Goal: Ask a question

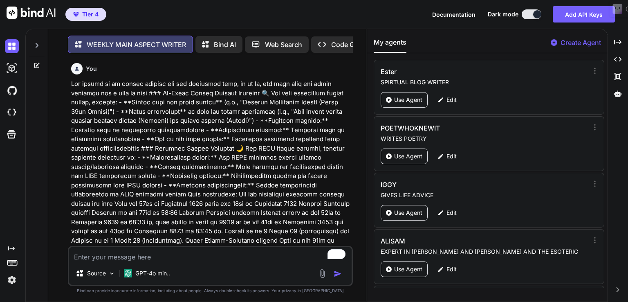
scroll to position [1880, 0]
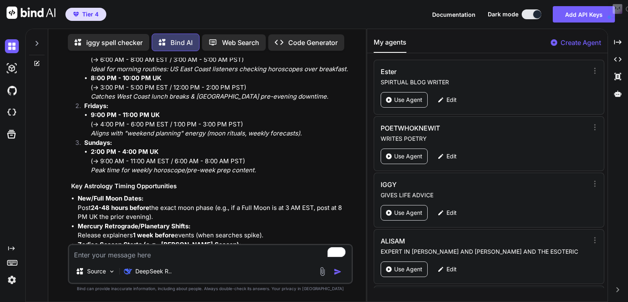
scroll to position [335, 0]
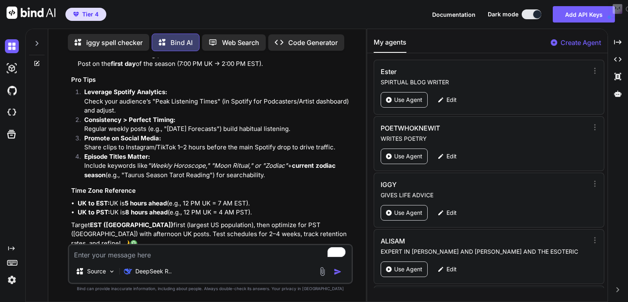
drag, startPoint x: 183, startPoint y: 148, endPoint x: 191, endPoint y: 303, distance: 155.1
click at [191, 301] on html "Tier 4 Documentation Dark mode Add API Keys Created with Pixso. Created with Pi…" at bounding box center [314, 151] width 628 height 302
click at [129, 42] on p "iggy spell checker" at bounding box center [114, 43] width 56 height 10
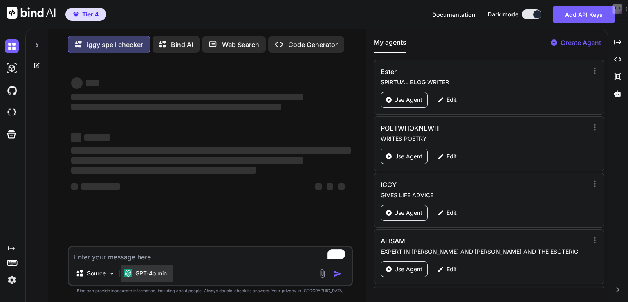
click at [157, 275] on p "GPT-4o min.." at bounding box center [152, 273] width 35 height 8
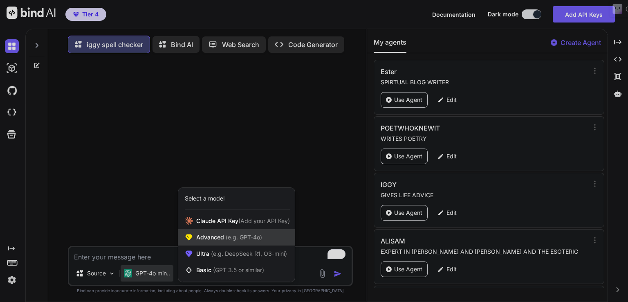
click at [212, 238] on span "Advanced (e.g. GPT-4o)" at bounding box center [229, 237] width 66 height 8
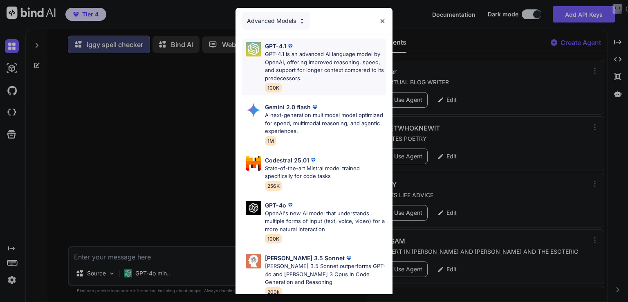
click at [306, 49] on div "GPT-4.1" at bounding box center [325, 46] width 121 height 9
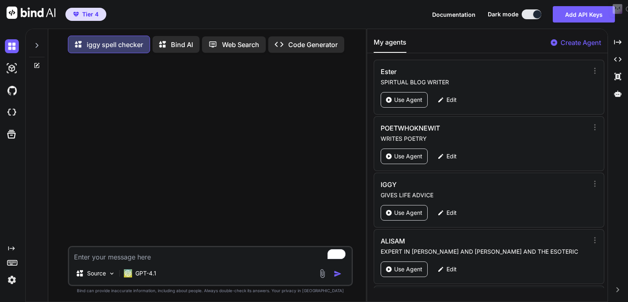
click at [98, 255] on textarea "To enrich screen reader interactions, please activate Accessibility in Grammarl…" at bounding box center [210, 254] width 282 height 15
paste textarea "reckonings"
type textarea "x"
type textarea "reckonings"
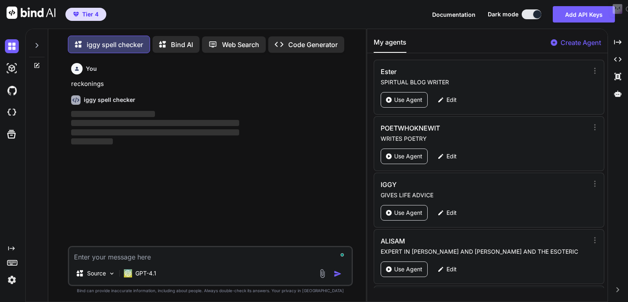
scroll to position [3, 0]
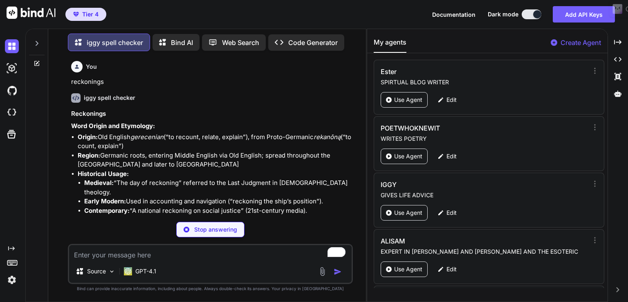
type textarea "x"
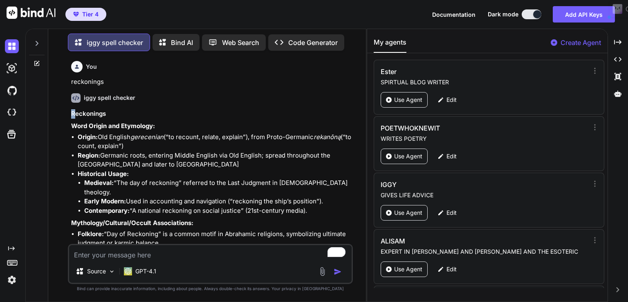
click at [74, 113] on h3 "Reckonings" at bounding box center [211, 113] width 280 height 9
click at [72, 112] on h3 "Reckonings" at bounding box center [211, 113] width 280 height 9
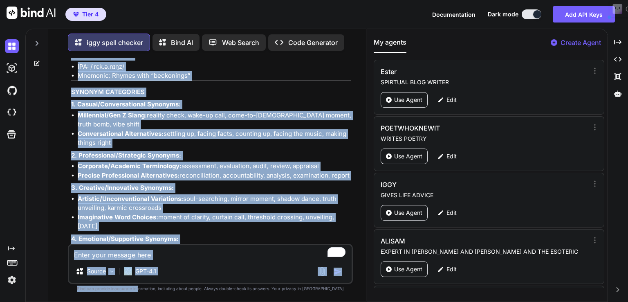
scroll to position [829, 0]
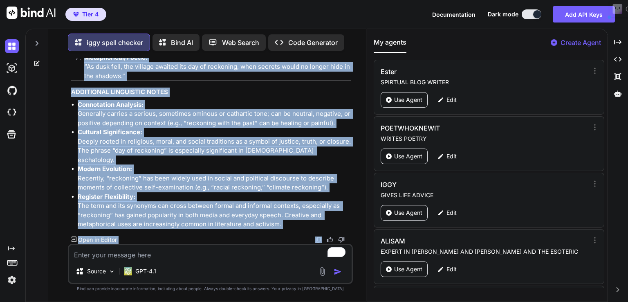
drag, startPoint x: 72, startPoint y: 112, endPoint x: 292, endPoint y: 230, distance: 249.0
copy div "Loremipsum Dolo Sitame con Adipiscin: Elitse: Doe Tempori utlaboreet (“do magna…"
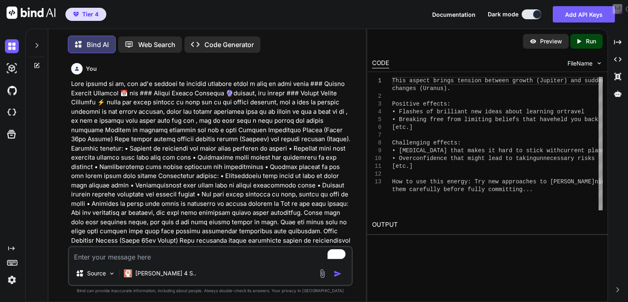
scroll to position [3, 0]
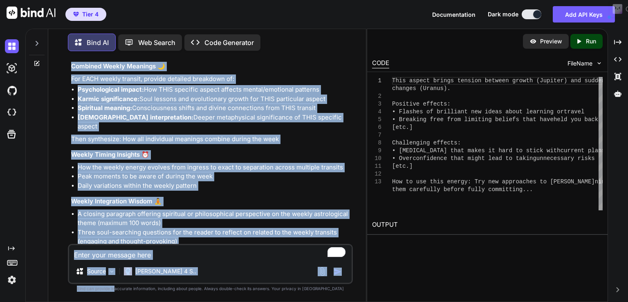
scroll to position [26979, 0]
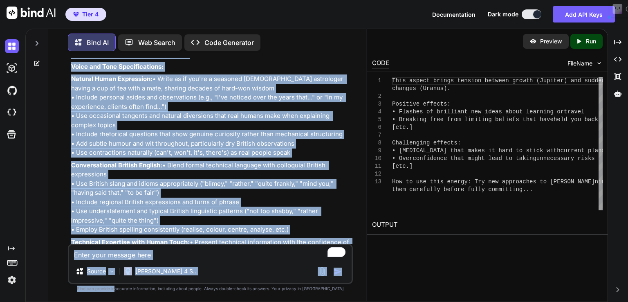
drag, startPoint x: 71, startPoint y: 146, endPoint x: 293, endPoint y: 160, distance: 222.3
click at [299, 163] on div "You Bind AI I understand what you want to add to your astrological prompt. Let …" at bounding box center [210, 151] width 283 height 186
copy div "Enhanced Comprehensive Astrological Weekly Aspect Interpretation Prompt Role Yo…"
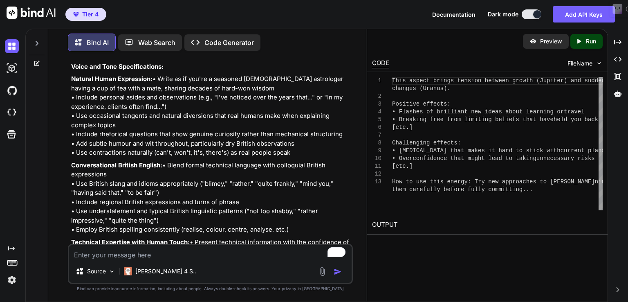
click at [165, 255] on textarea "To enrich screen reader interactions, please activate Accessibility in Grammarl…" at bounding box center [210, 252] width 282 height 15
type textarea "a"
type textarea "x"
type textarea "ar"
type textarea "x"
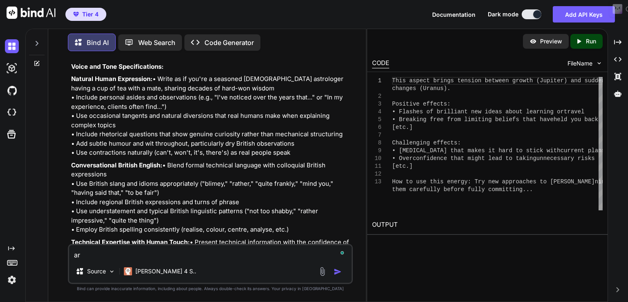
type textarea "are"
type textarea "x"
type textarea "are"
type textarea "x"
type textarea "are y"
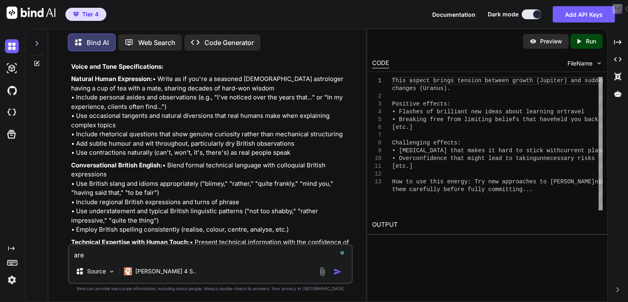
type textarea "x"
type textarea "are yo"
type textarea "x"
type textarea "are you"
type textarea "x"
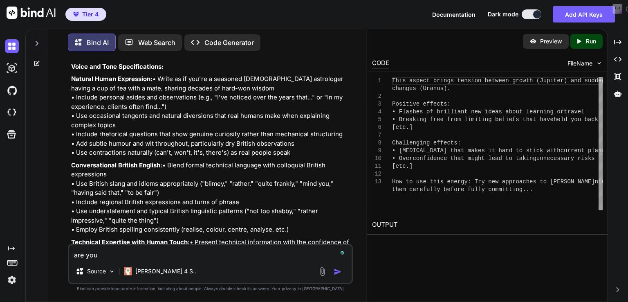
type textarea "are you"
type textarea "x"
type textarea "are you s"
type textarea "x"
type textarea "are you sh"
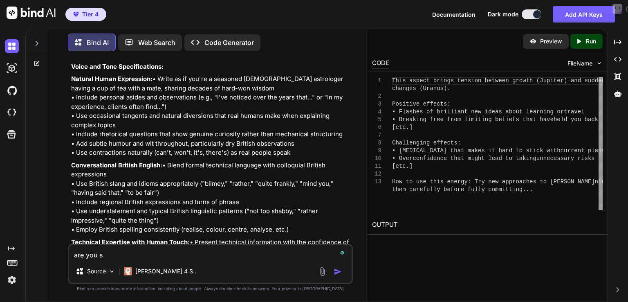
type textarea "x"
type textarea "are you sho"
type textarea "x"
type textarea "are you show"
type textarea "x"
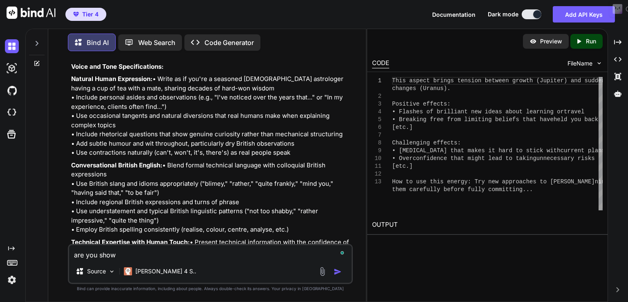
type textarea "are you show,"
type textarea "x"
type textarea "are you show,"
type textarea "x"
type textarea "are you show, j"
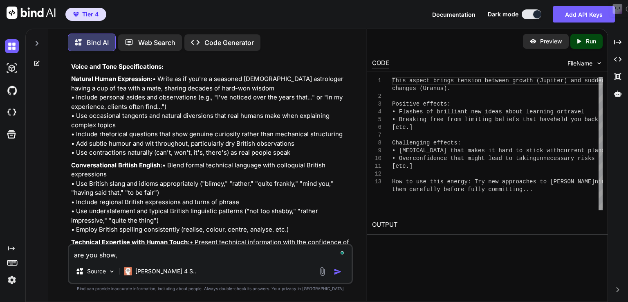
type textarea "x"
type textarea "are you show, ju"
type textarea "x"
type textarea "are you show, jus"
type textarea "x"
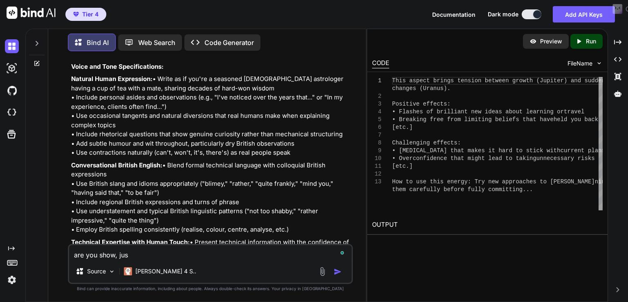
type textarea "are you show, just"
type textarea "x"
type textarea "are you show, just"
type textarea "x"
type textarea "are you show, just a"
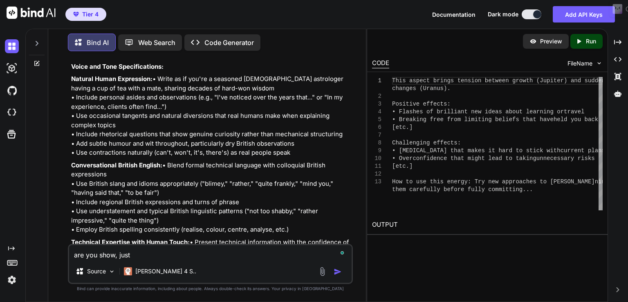
type textarea "x"
type textarea "are you show, just an"
type textarea "x"
type textarea "are you show, just ans"
type textarea "x"
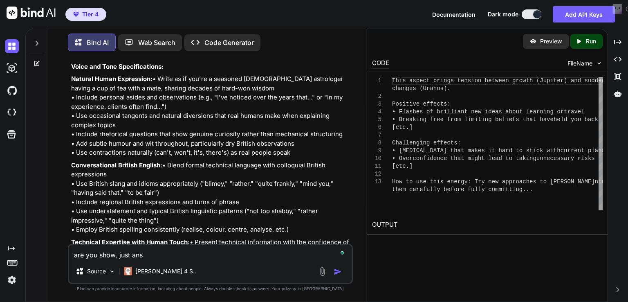
type textarea "are you show, just answ"
type textarea "x"
type textarea "are you show, just answe"
type textarea "x"
type textarea "are you show, just answea"
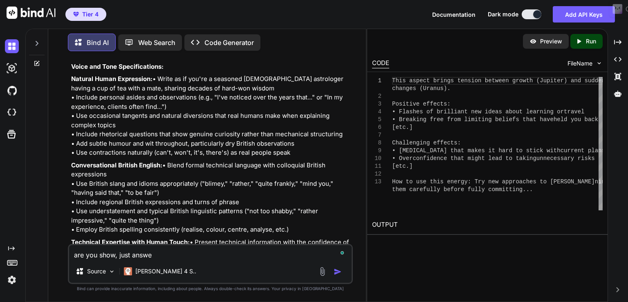
type textarea "x"
type textarea "are you show, just answear"
type textarea "x"
type textarea "are you show, just answear"
type textarea "x"
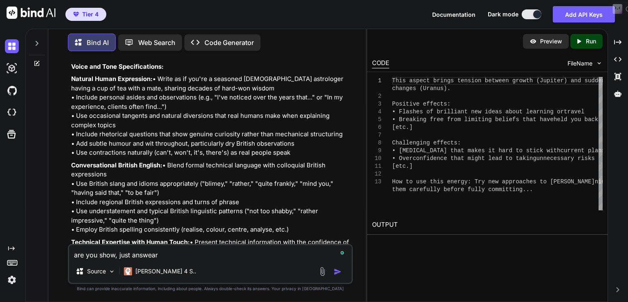
type textarea "are you show, just answear y"
type textarea "x"
type textarea "are you show, just answear ye"
type textarea "x"
type textarea "are you show, just answear yes"
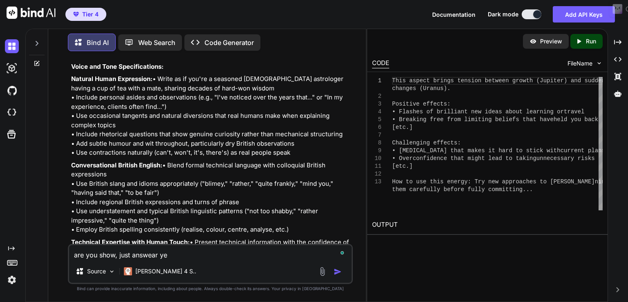
type textarea "x"
type textarea "are you show, just answear yes"
type textarea "x"
type textarea "are you show, just answear yes o"
type textarea "x"
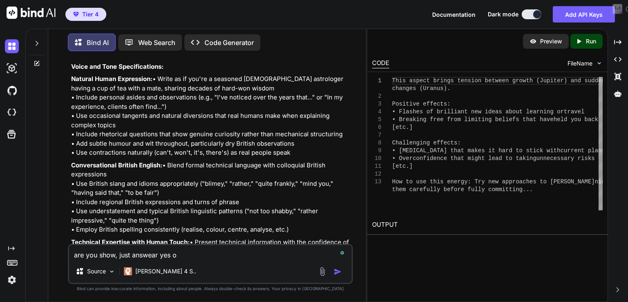
type textarea "are you show, just answear yes or"
type textarea "x"
type textarea "are you show, just answear yes or"
type textarea "x"
type textarea "are you show, just answear yes or n"
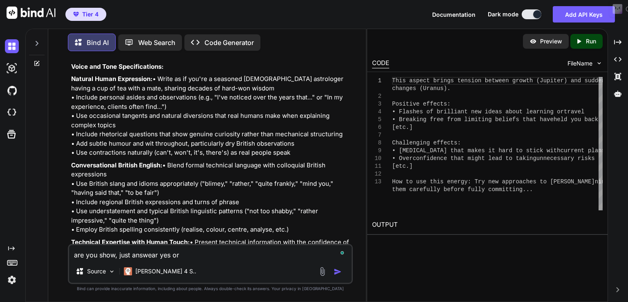
type textarea "x"
type textarea "are you show, just answear yes or no"
type textarea "x"
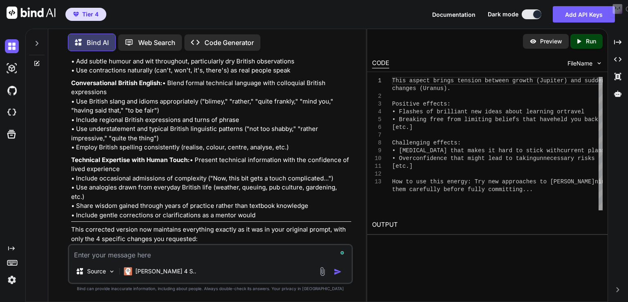
scroll to position [27065, 0]
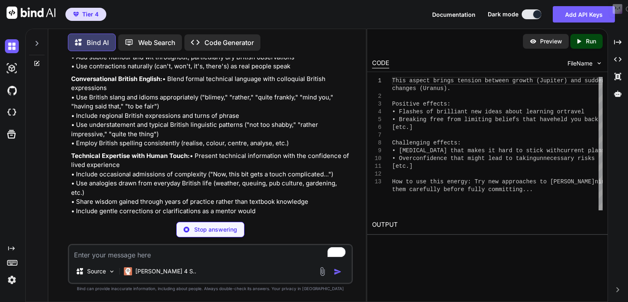
type textarea "x"
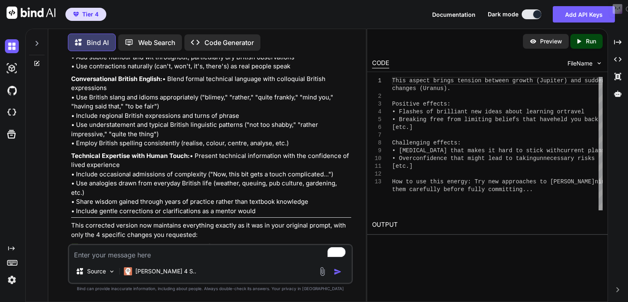
scroll to position [27052, 0]
